Goal: Task Accomplishment & Management: Manage account settings

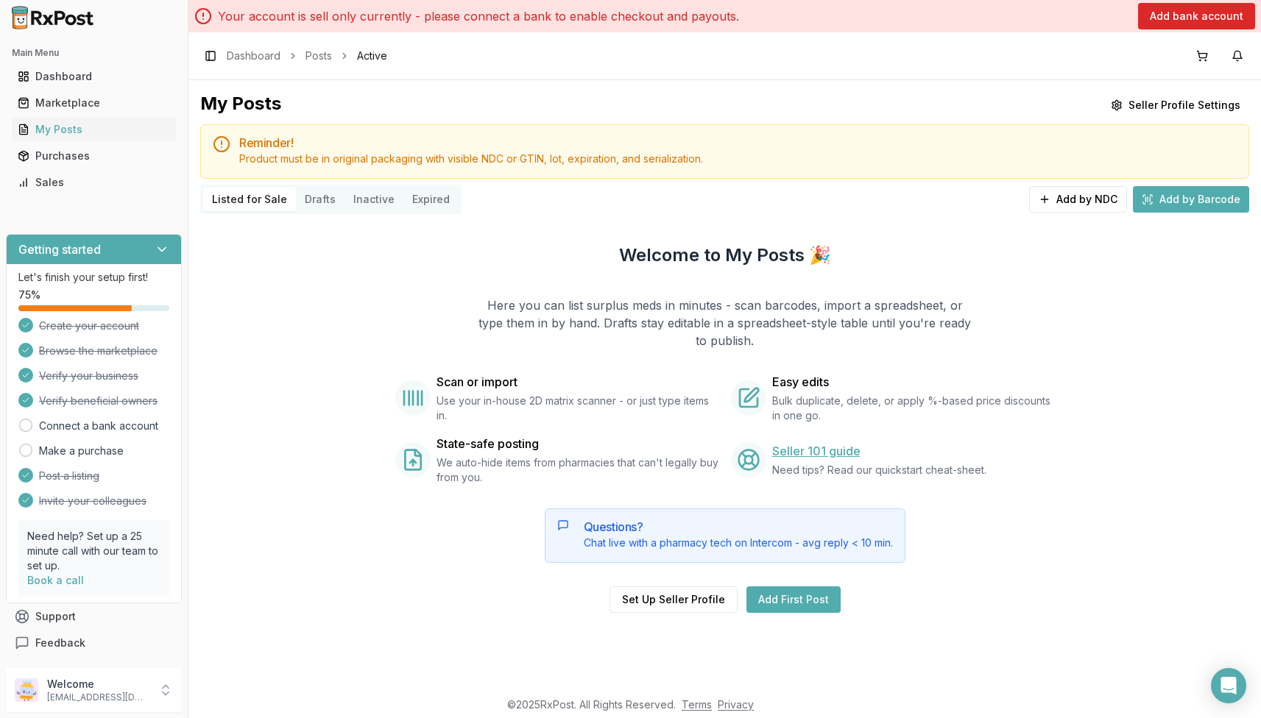
click at [826, 451] on link "Seller 101 guide" at bounding box center [816, 451] width 88 height 18
click at [670, 602] on button "Set Up Seller Profile" at bounding box center [673, 600] width 128 height 26
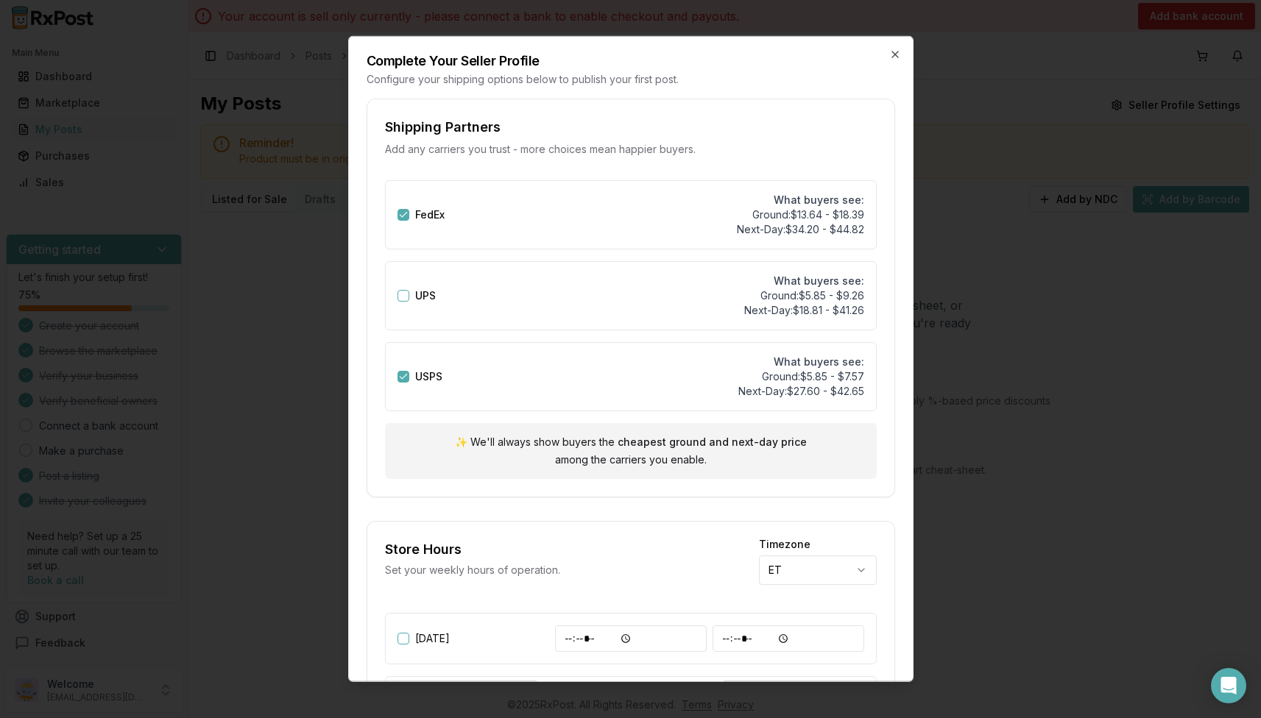
click at [1153, 401] on div at bounding box center [630, 359] width 1261 height 718
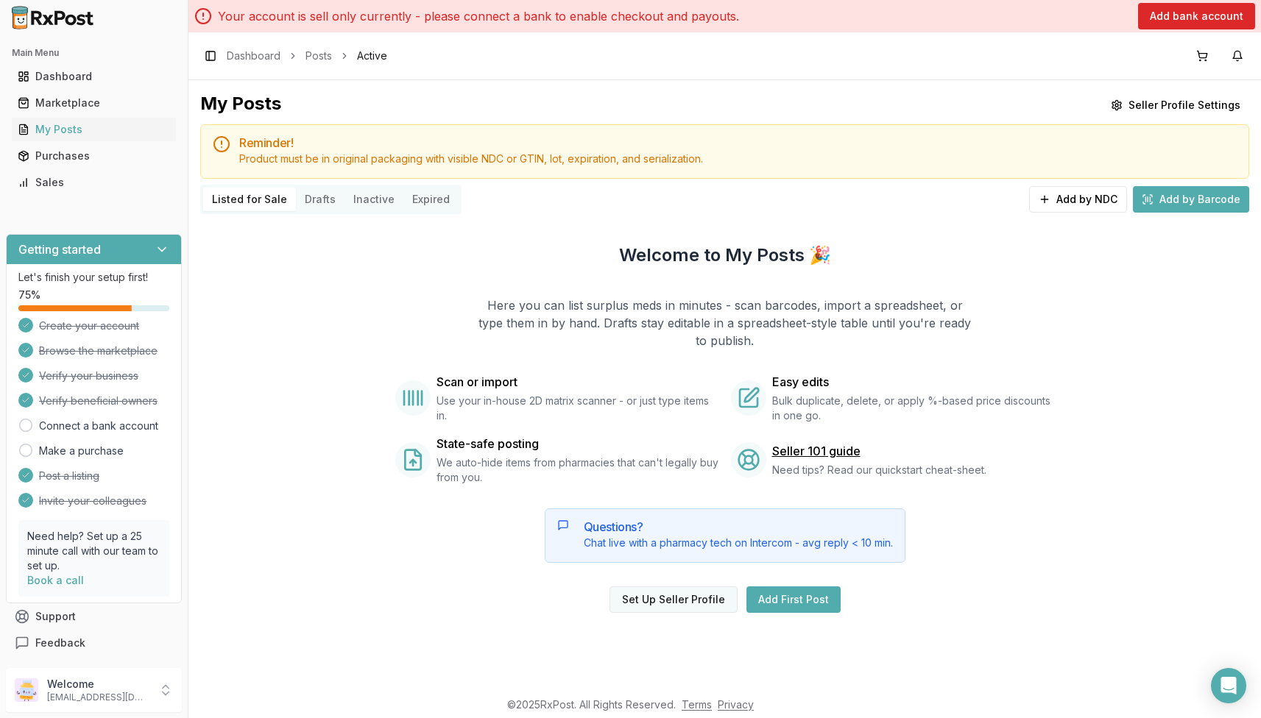
click at [687, 605] on button "Set Up Seller Profile" at bounding box center [673, 600] width 128 height 26
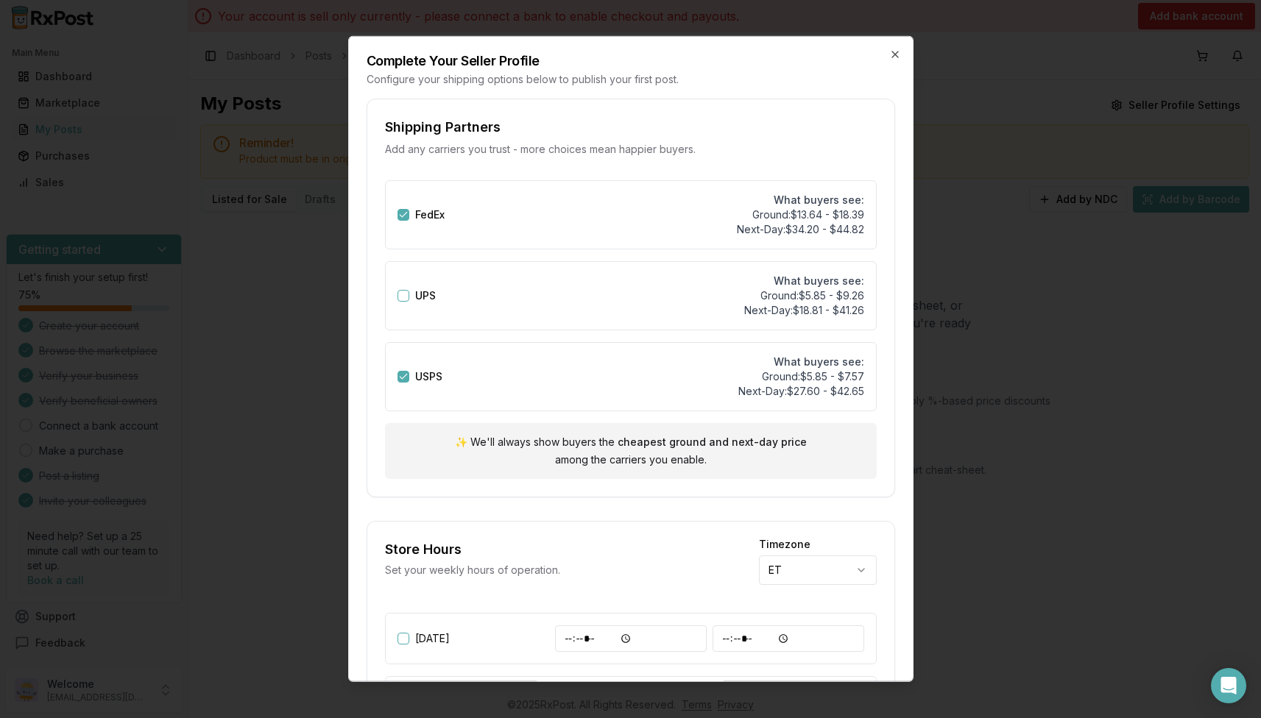
click at [1057, 376] on div at bounding box center [630, 359] width 1261 height 718
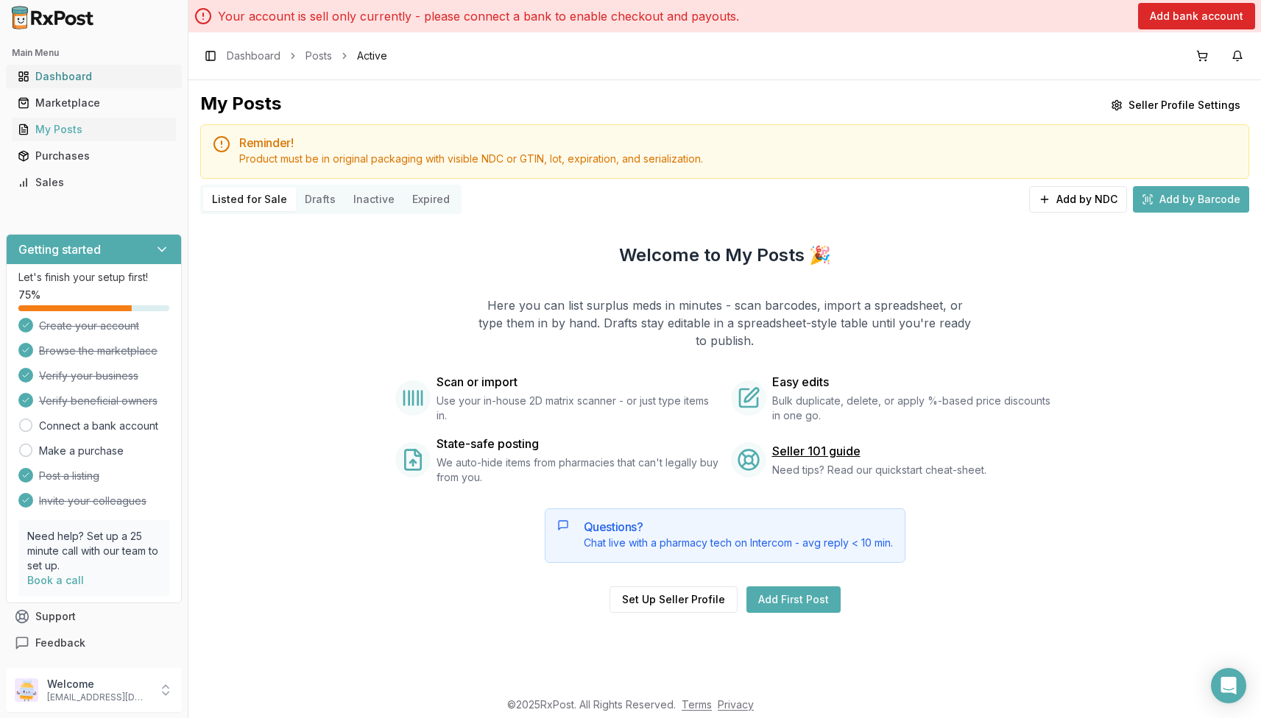
click at [87, 72] on div "Dashboard" at bounding box center [94, 76] width 152 height 15
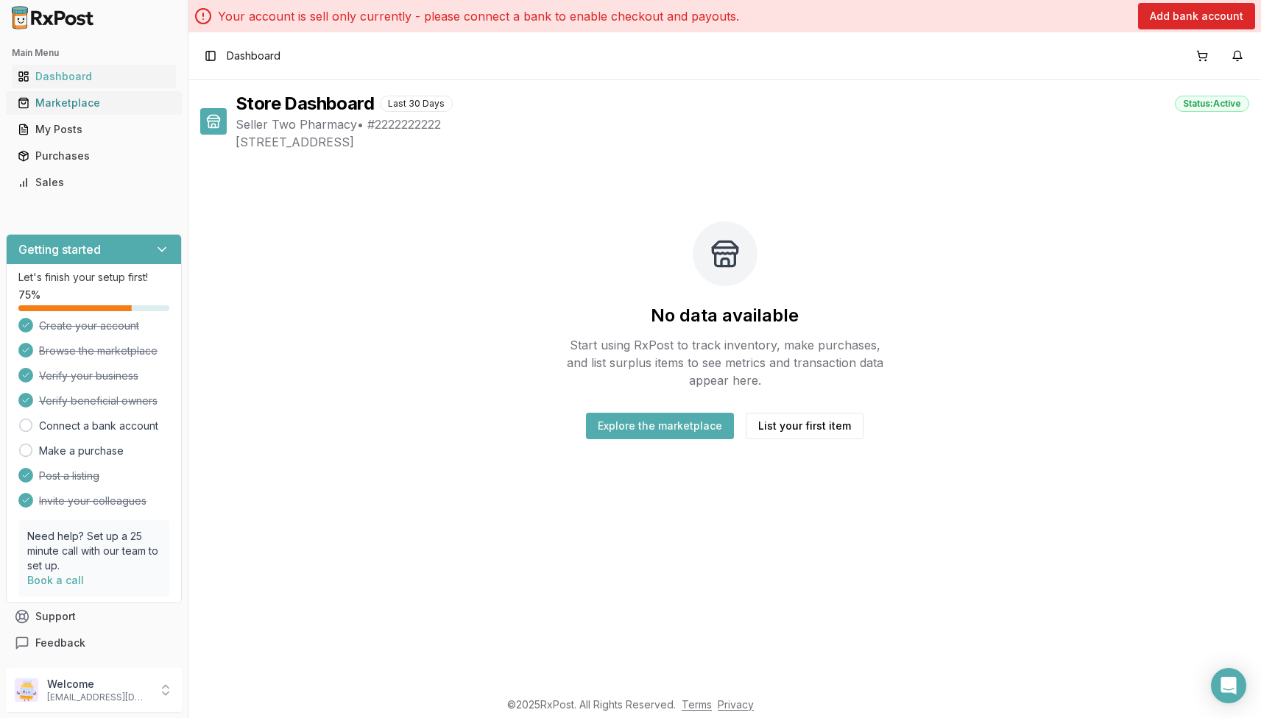
click at [83, 99] on div "Marketplace" at bounding box center [94, 103] width 152 height 15
